Goal: Check status: Check status

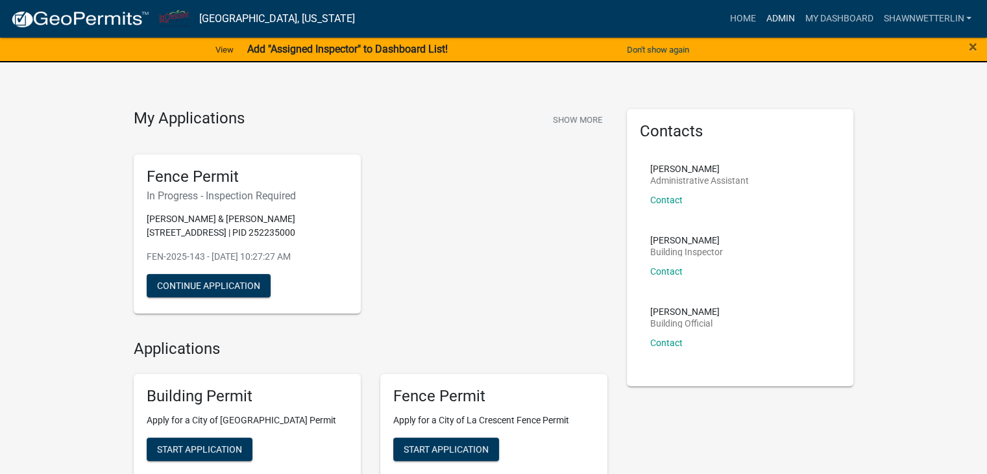
click at [776, 19] on link "Admin" at bounding box center [780, 18] width 39 height 25
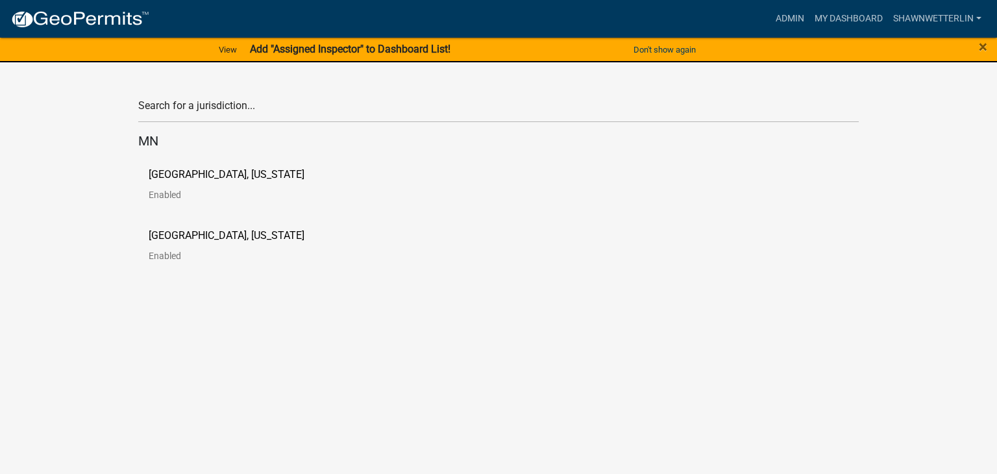
click at [252, 174] on p "[GEOGRAPHIC_DATA], [US_STATE]" at bounding box center [227, 174] width 156 height 10
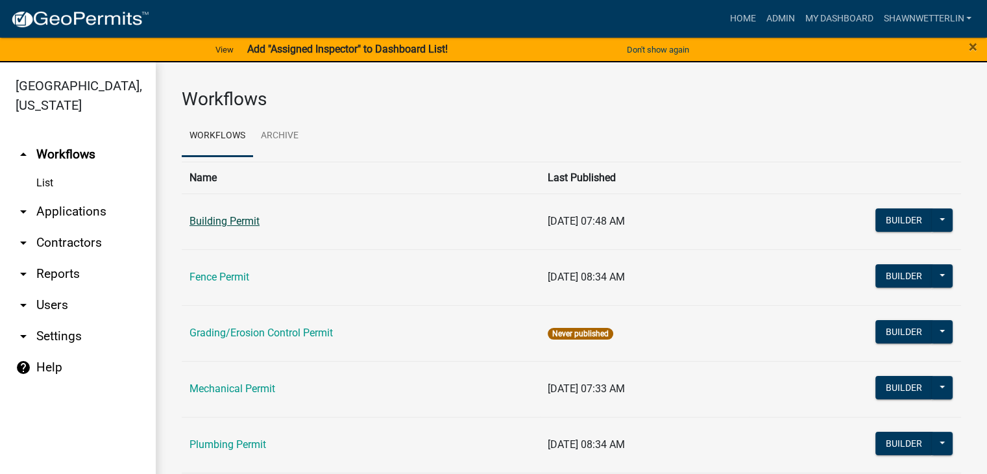
click at [221, 219] on link "Building Permit" at bounding box center [225, 221] width 70 height 12
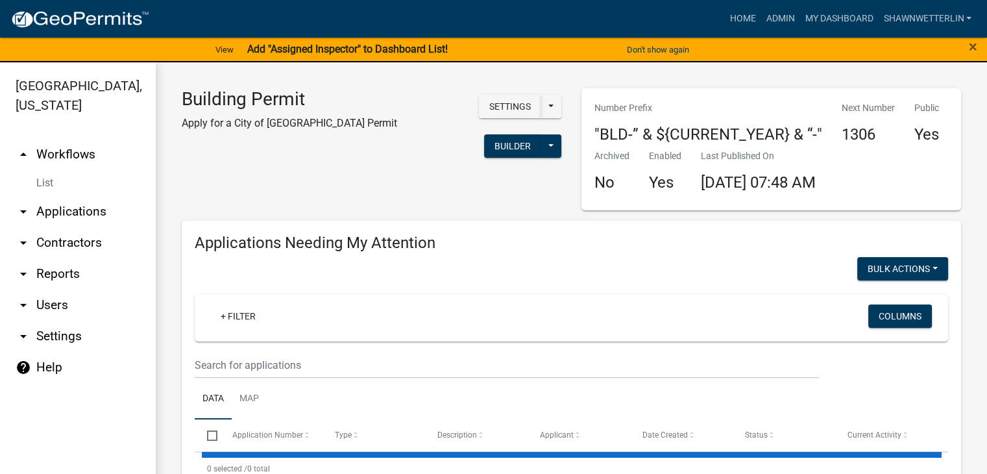
click at [73, 216] on link "arrow_drop_down Applications" at bounding box center [78, 211] width 156 height 31
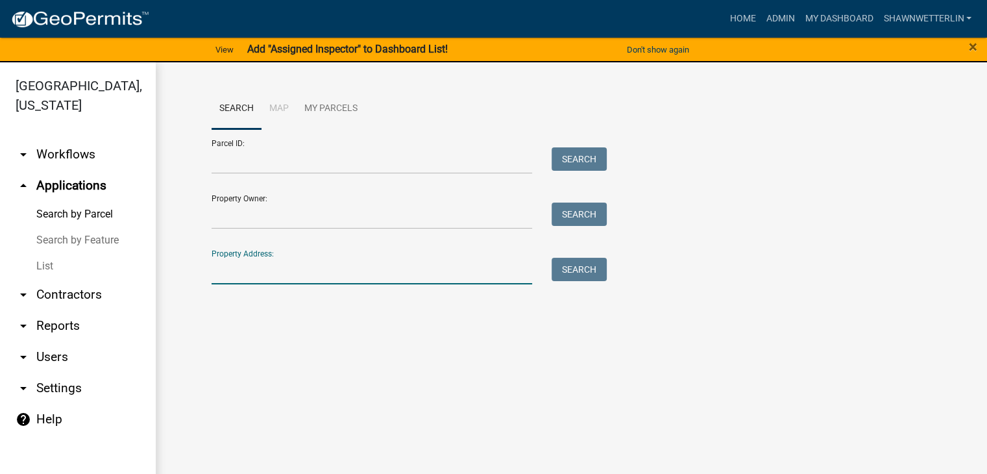
click at [231, 272] on input "Property Address:" at bounding box center [372, 271] width 321 height 27
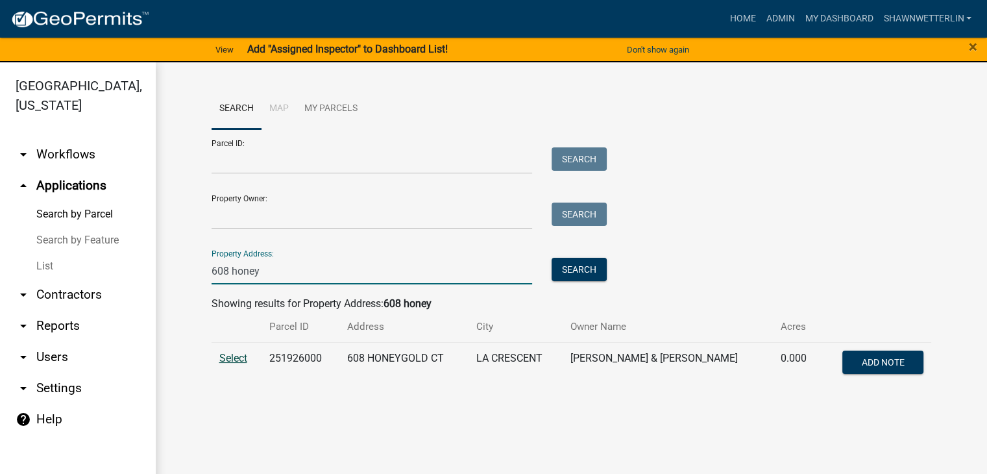
type input "608 honey"
click at [222, 358] on span "Select" at bounding box center [233, 358] width 28 height 12
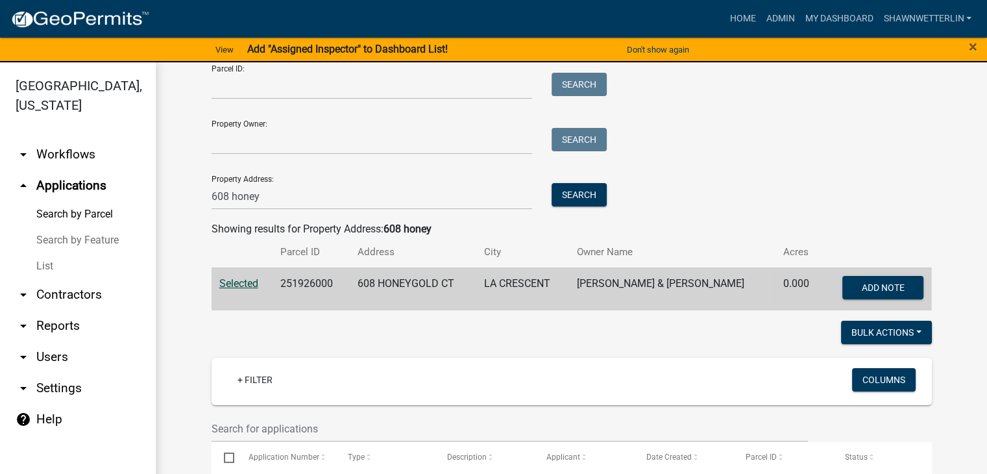
scroll to position [195, 0]
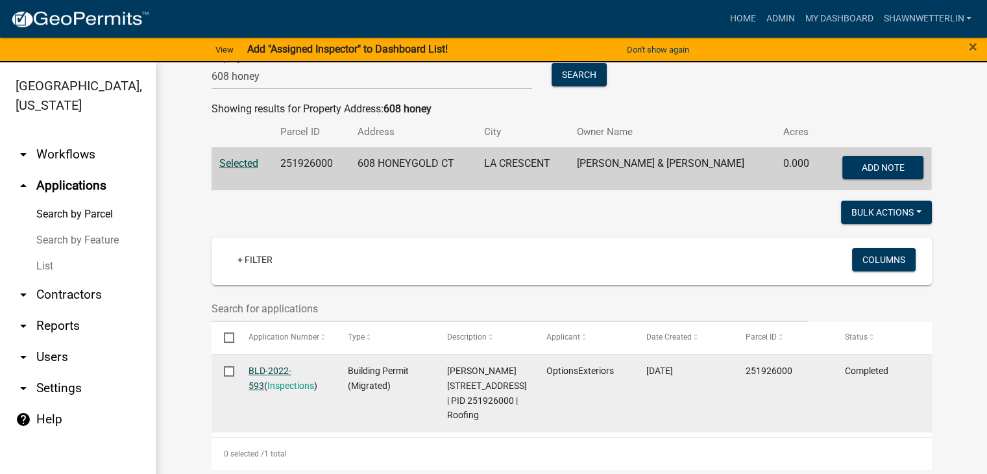
click at [262, 367] on link "BLD-2022-593" at bounding box center [270, 377] width 43 height 25
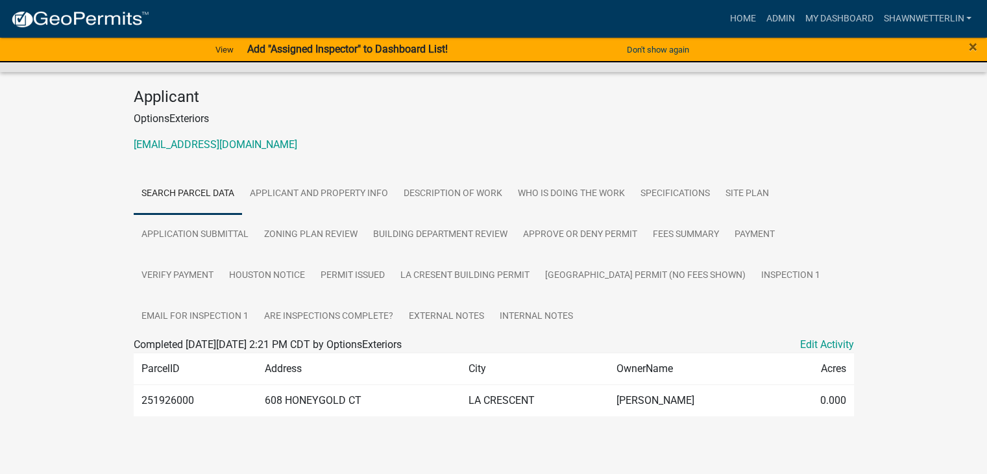
scroll to position [118, 0]
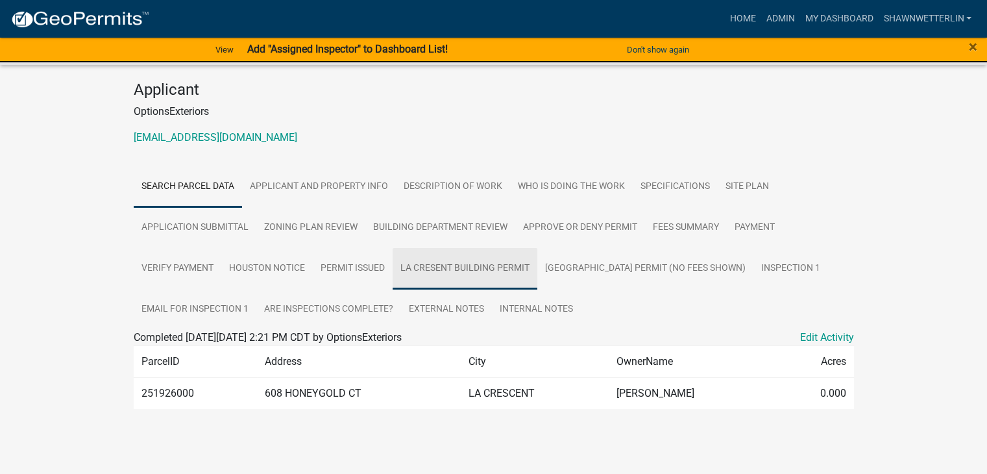
click at [511, 267] on link "La Cresent Building Permit" at bounding box center [465, 269] width 145 height 42
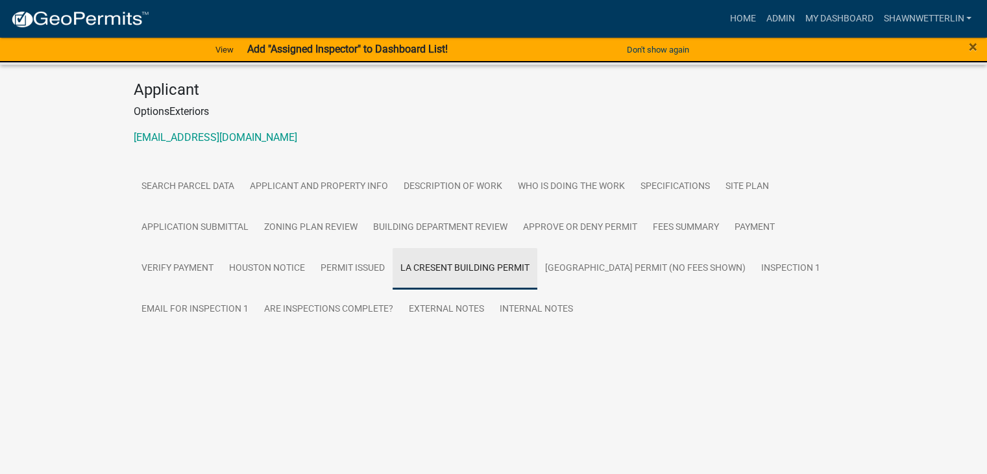
scroll to position [60, 0]
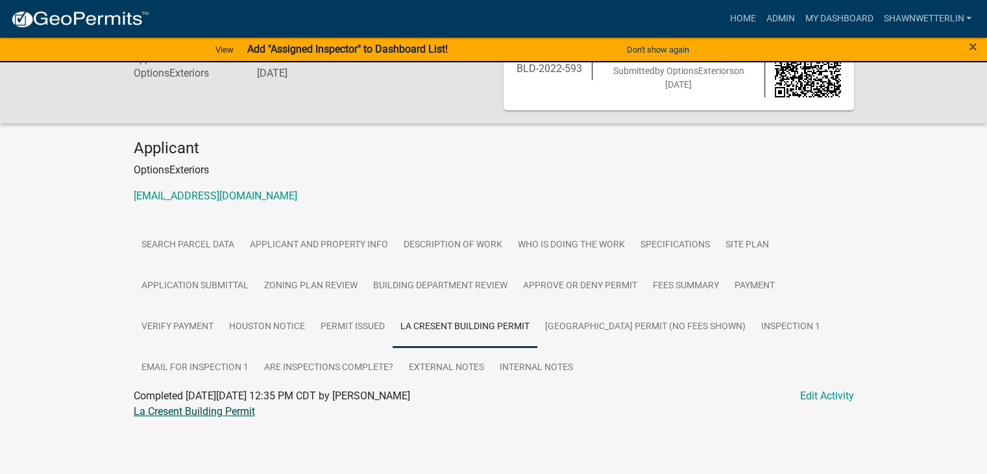
click at [193, 414] on link "La Cresent Building Permit" at bounding box center [194, 411] width 121 height 12
click at [595, 325] on link "[GEOGRAPHIC_DATA] Permit (No fees shown)" at bounding box center [645, 327] width 216 height 42
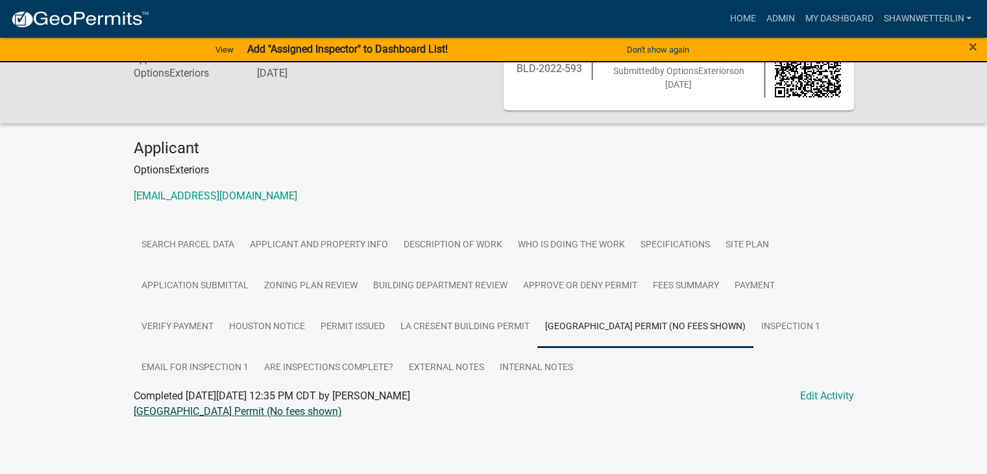
click at [230, 411] on link "[GEOGRAPHIC_DATA] Permit (No fees shown)" at bounding box center [238, 411] width 208 height 12
